Goal: Task Accomplishment & Management: Manage account settings

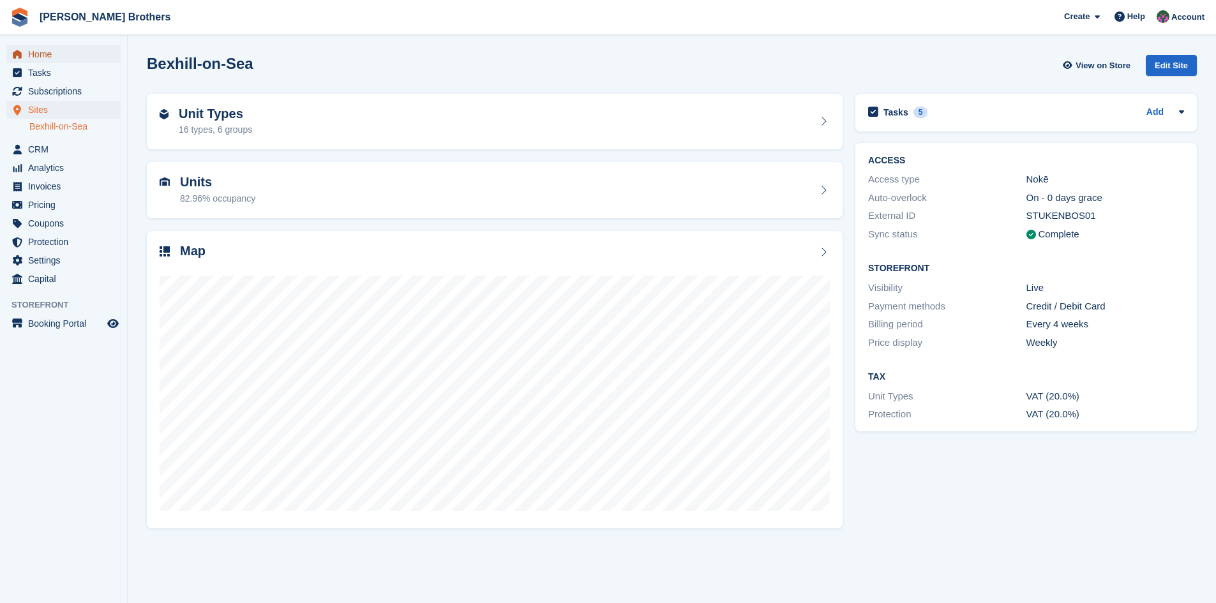
click at [33, 54] on span "Home" at bounding box center [66, 54] width 77 height 18
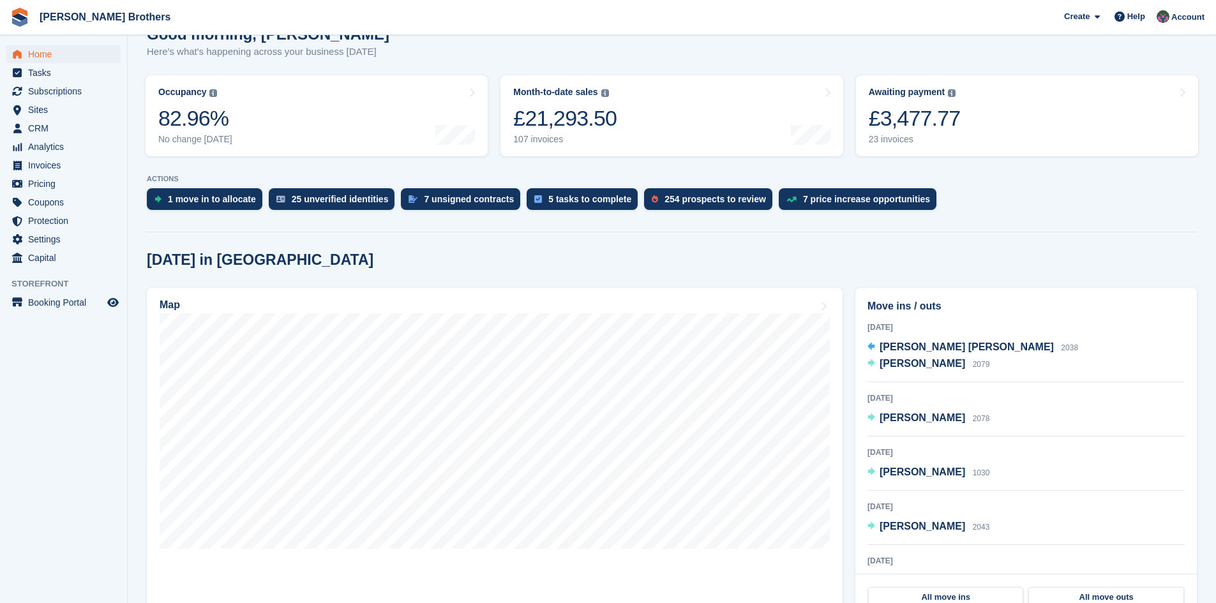
scroll to position [191, 0]
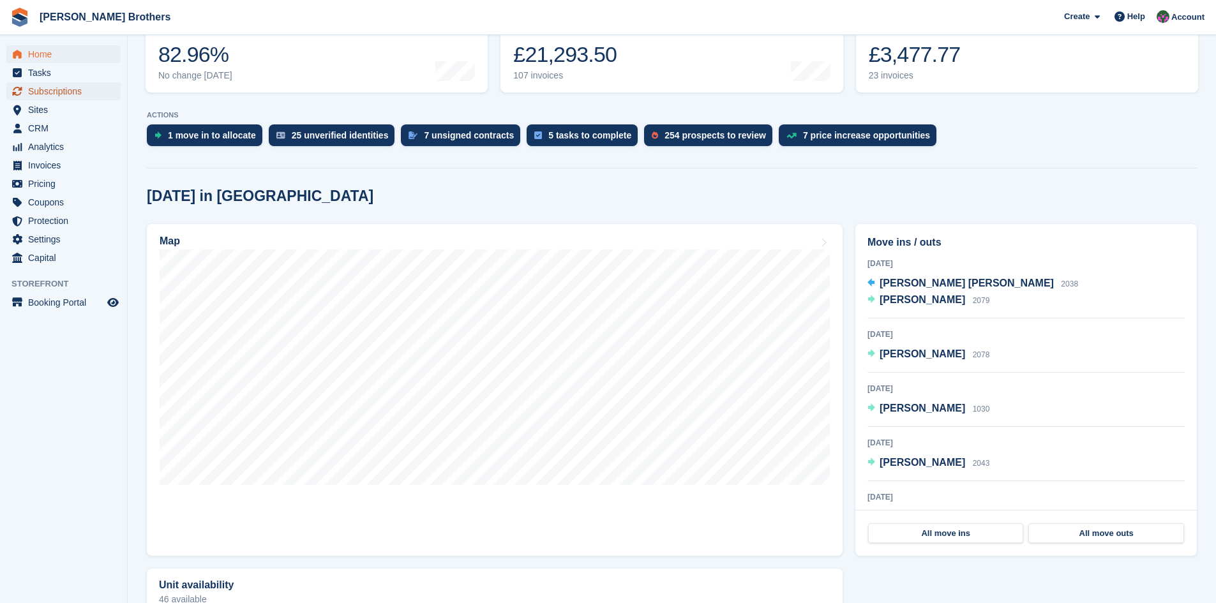
click at [41, 95] on span "Subscriptions" at bounding box center [66, 91] width 77 height 18
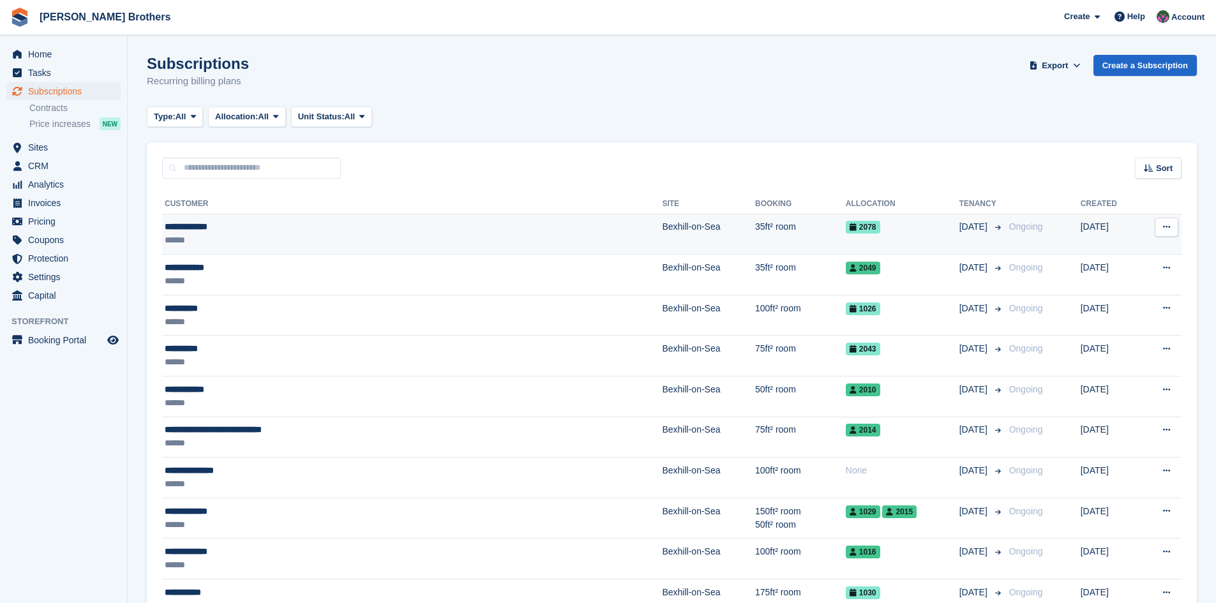
click at [210, 229] on div "**********" at bounding box center [320, 226] width 310 height 13
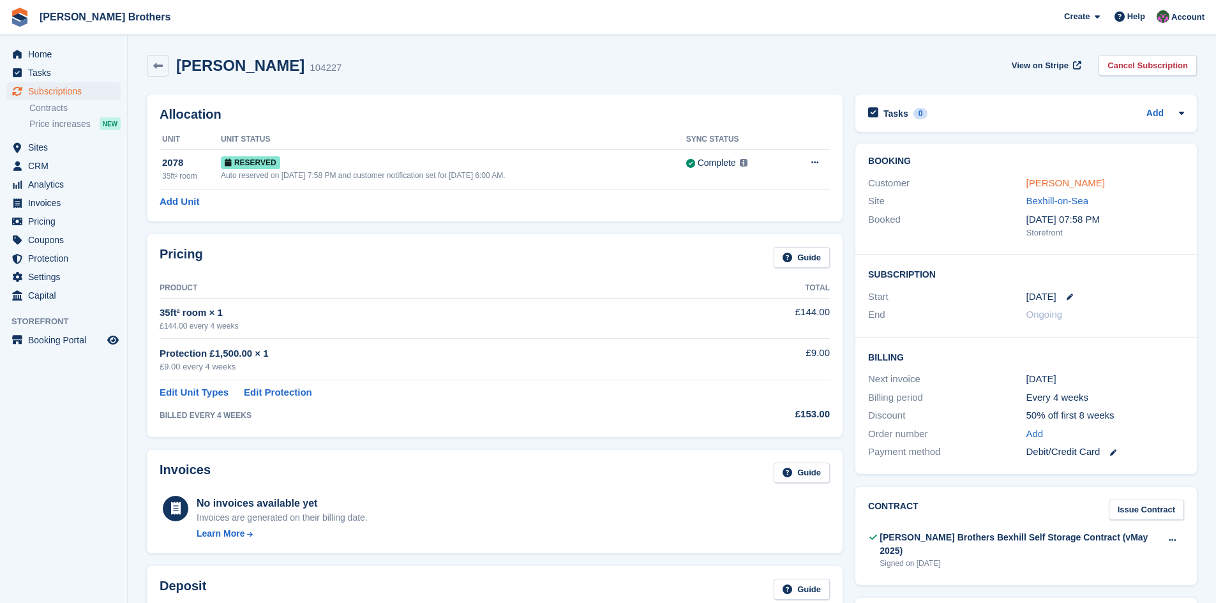
click at [1060, 186] on link "Patrice Ragot" at bounding box center [1065, 182] width 78 height 11
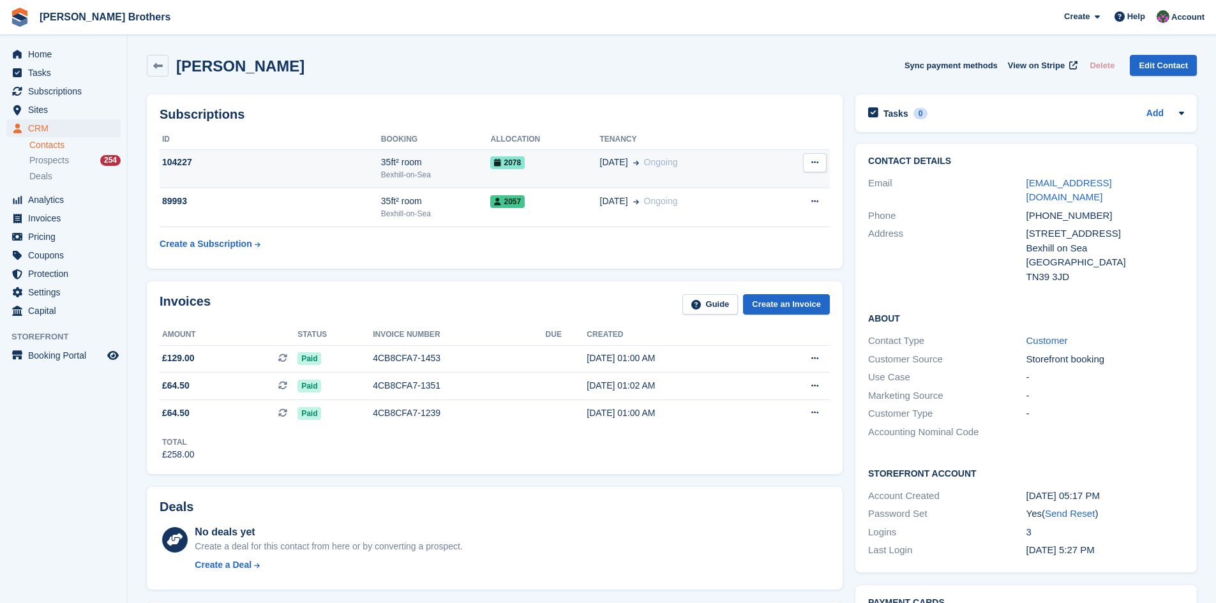
click at [184, 161] on div "104227" at bounding box center [270, 162] width 221 height 13
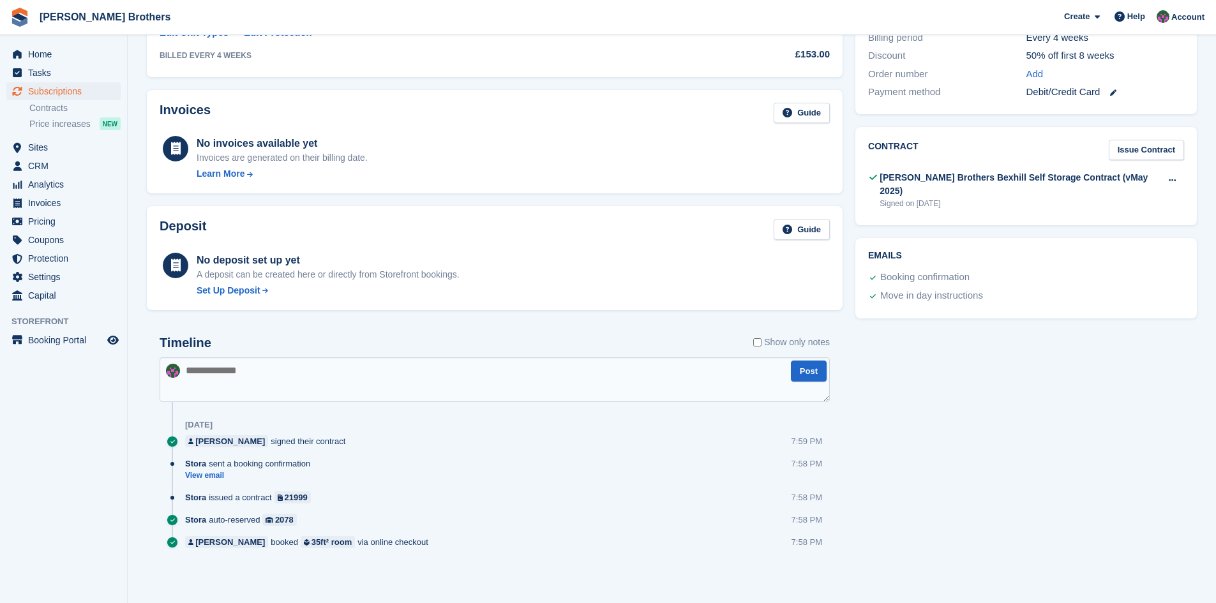
scroll to position [105, 0]
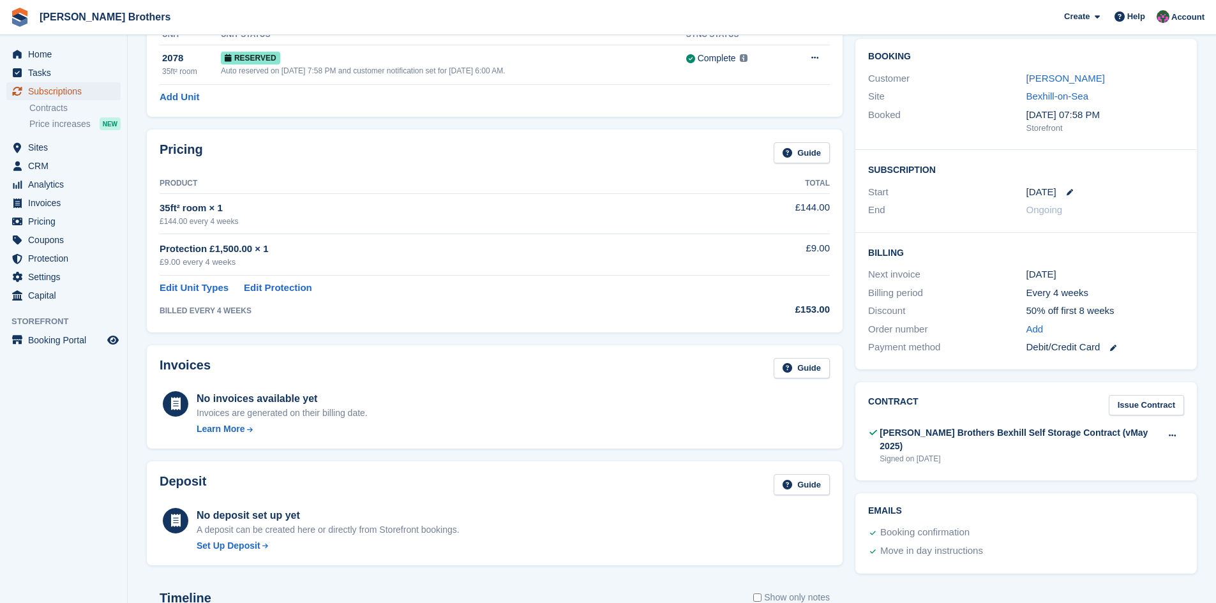
click at [45, 96] on span "Subscriptions" at bounding box center [66, 91] width 77 height 18
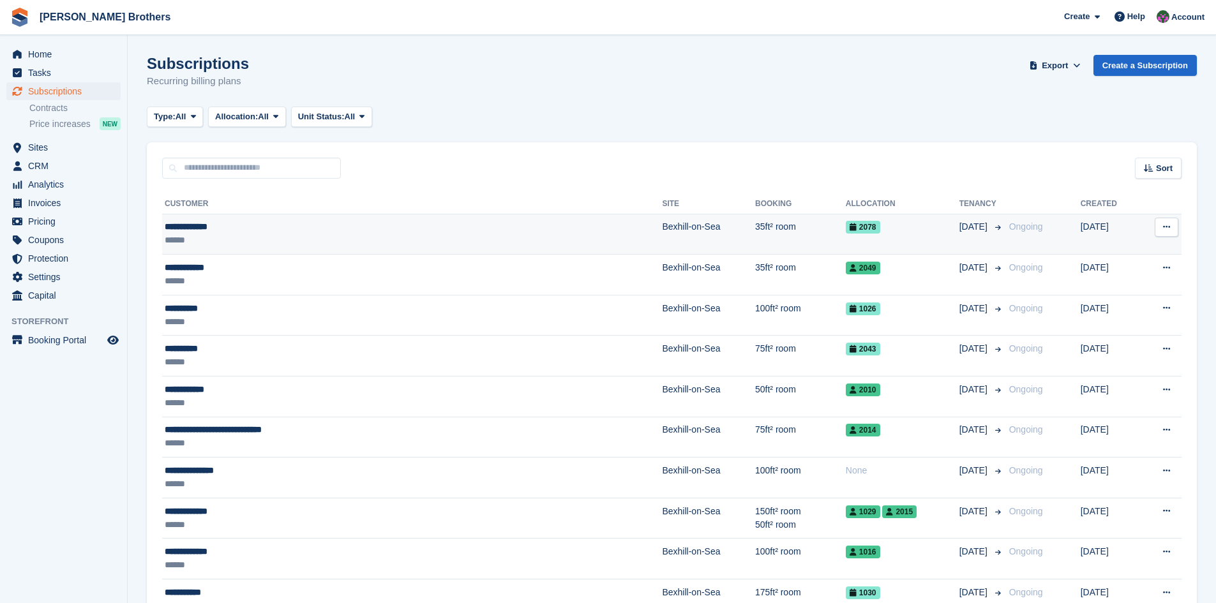
click at [205, 229] on div "**********" at bounding box center [320, 226] width 310 height 13
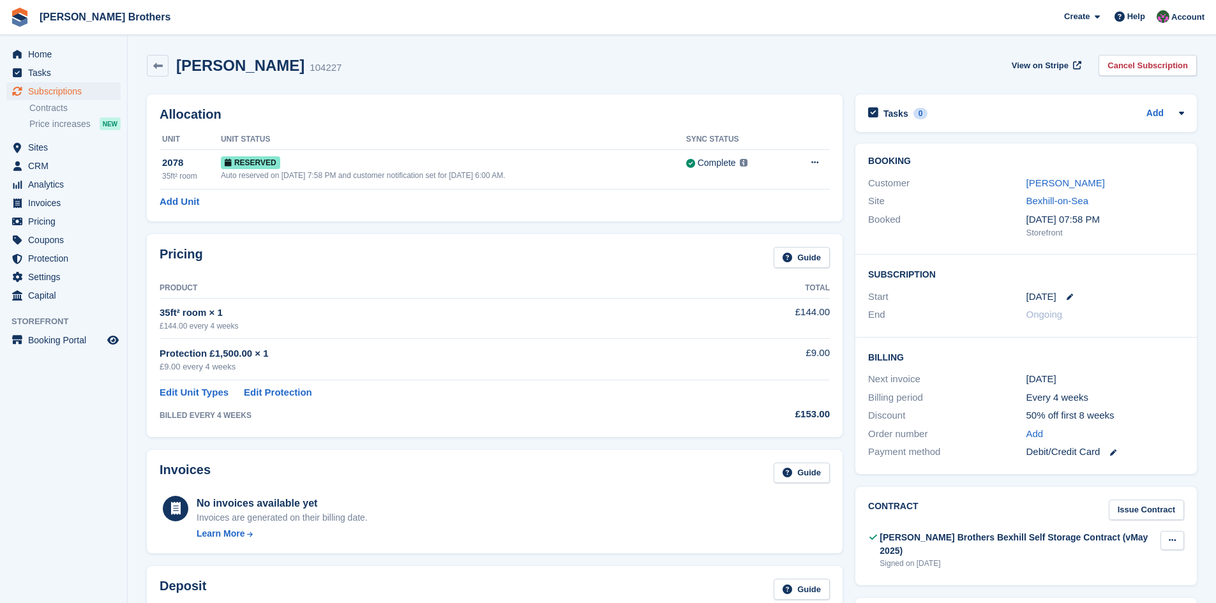
click at [1170, 539] on icon at bounding box center [1172, 540] width 7 height 8
click at [1091, 579] on p "Download" at bounding box center [1122, 582] width 111 height 17
